Goal: Task Accomplishment & Management: Complete application form

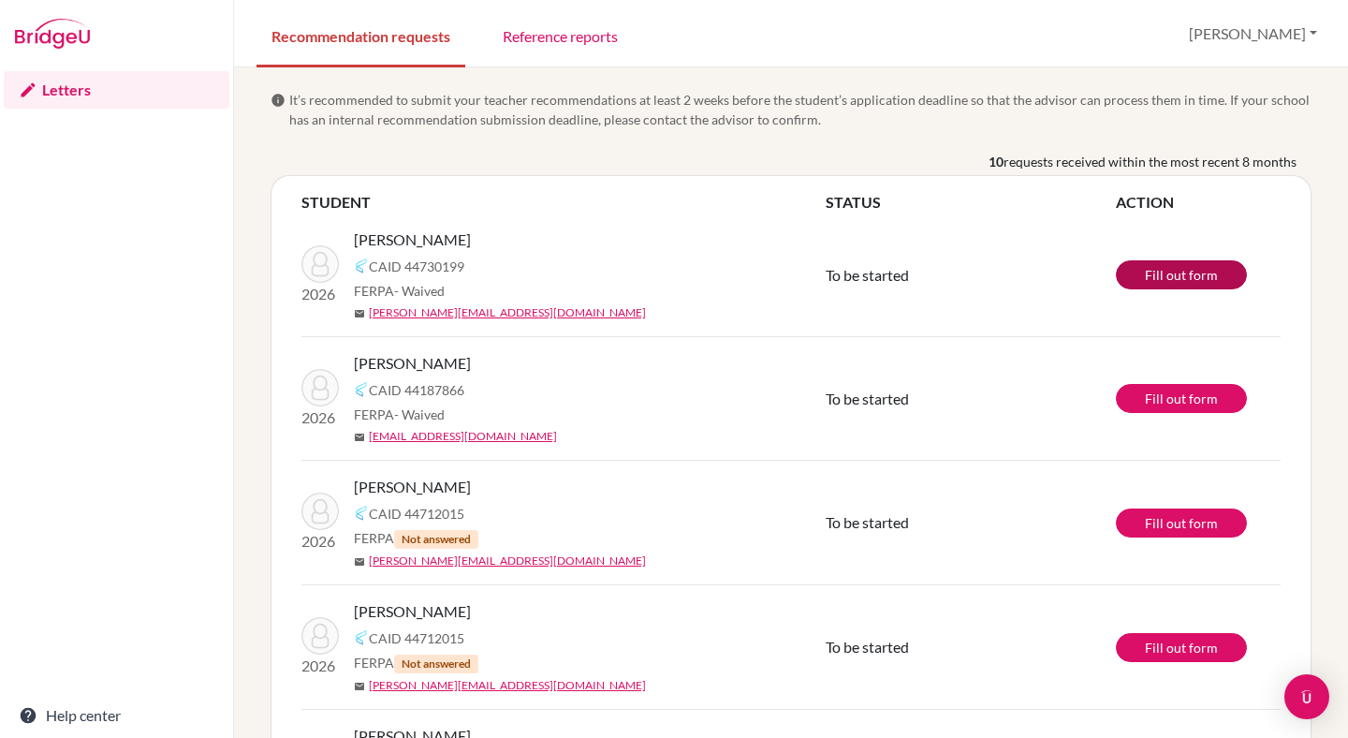
click at [1144, 276] on link "Fill out form" at bounding box center [1181, 274] width 131 height 29
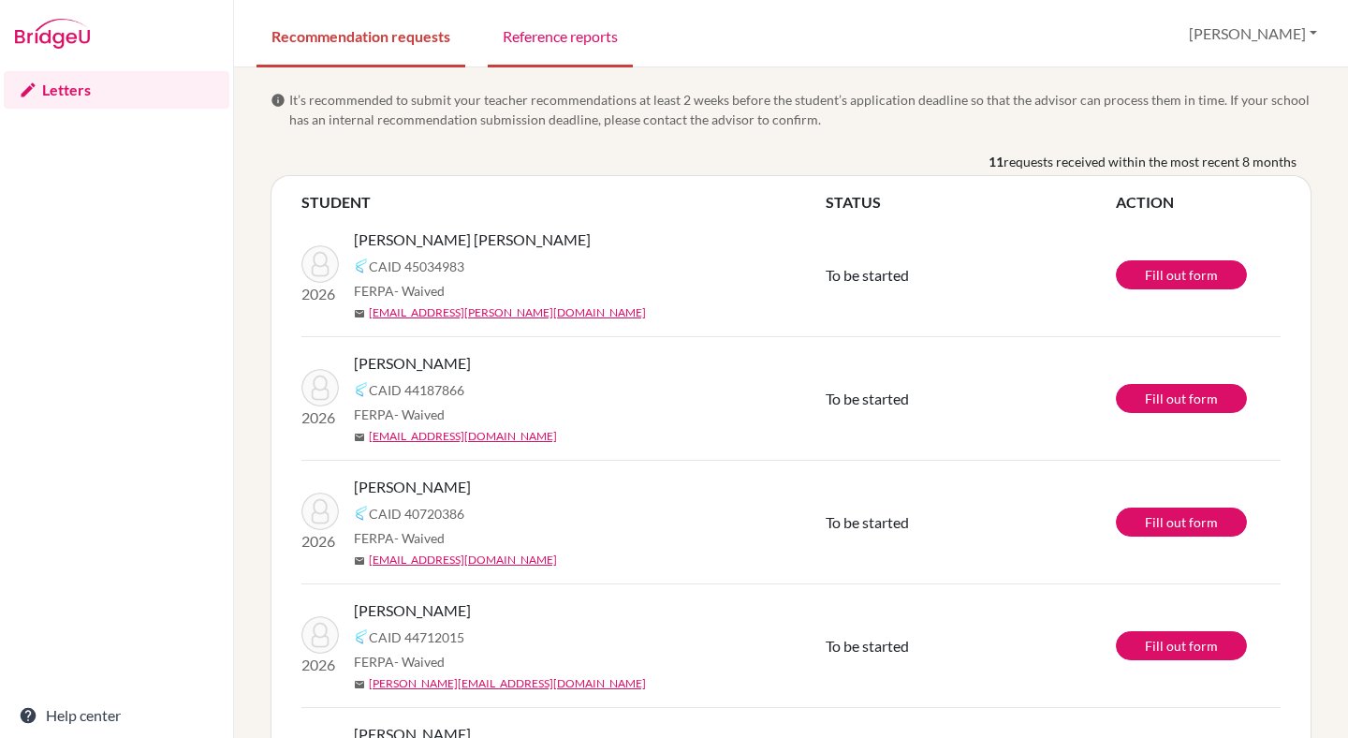
click at [536, 37] on link "Reference reports" at bounding box center [560, 35] width 145 height 65
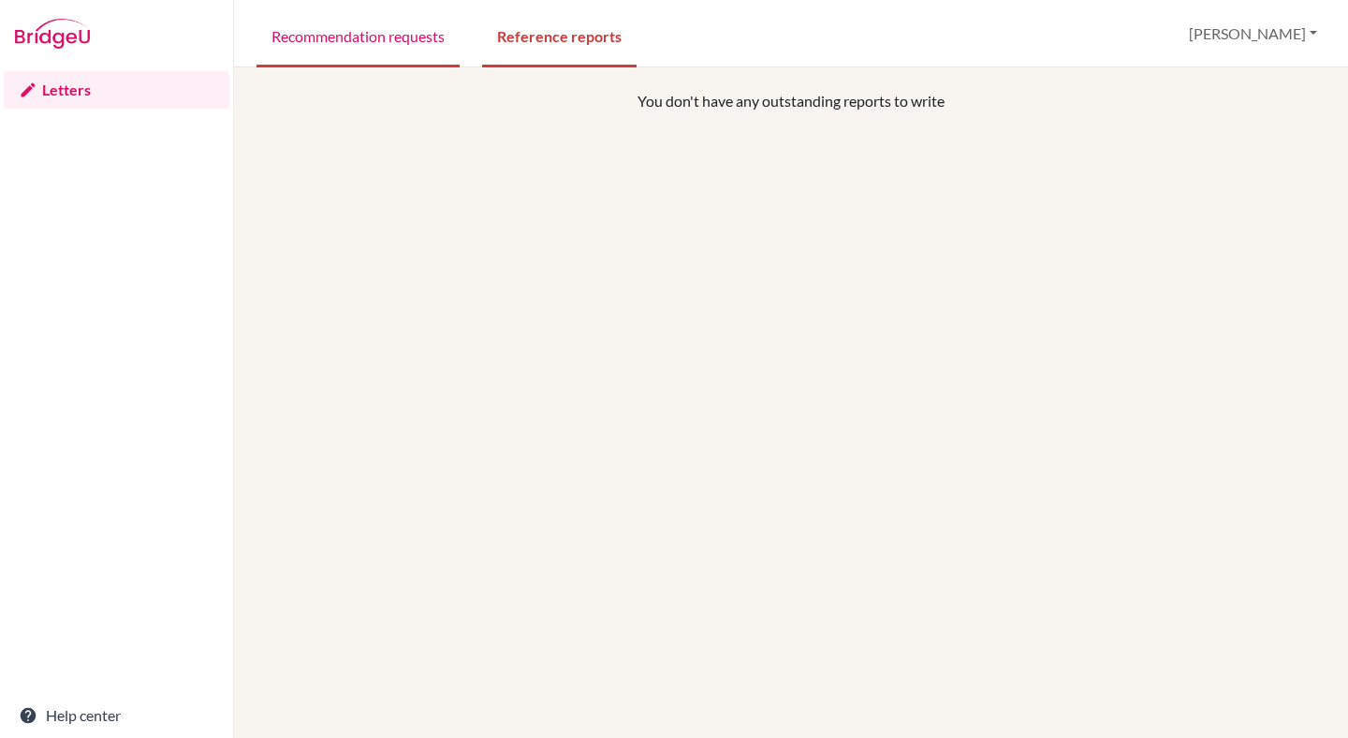
click at [429, 42] on link "Recommendation requests" at bounding box center [358, 35] width 203 height 65
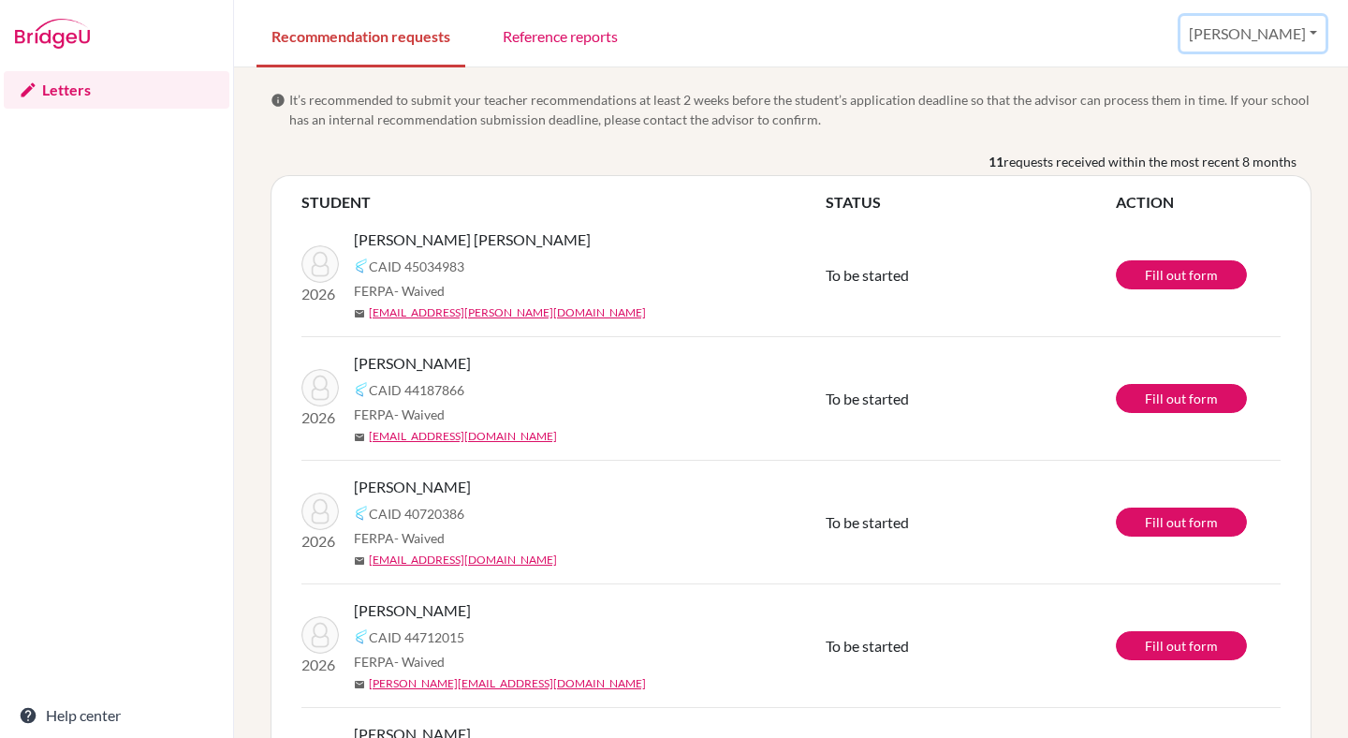
click at [1315, 33] on button "[PERSON_NAME]" at bounding box center [1253, 34] width 145 height 36
click at [938, 219] on td "To be started" at bounding box center [971, 276] width 290 height 124
